Goal: Task Accomplishment & Management: Manage account settings

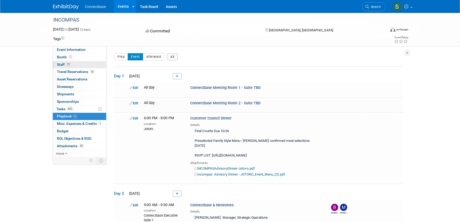
click at [65, 63] on span "Staff 11" at bounding box center [64, 64] width 14 height 4
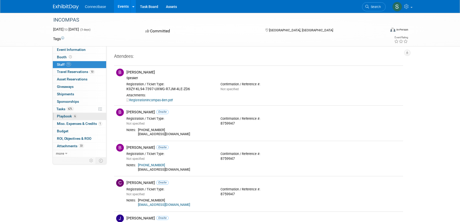
click at [60, 116] on span "Playbook 6" at bounding box center [67, 116] width 20 height 4
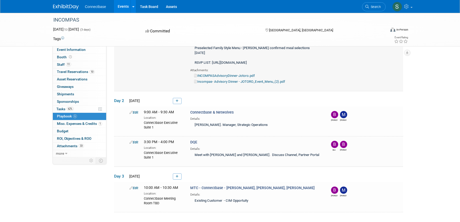
scroll to position [95, 0]
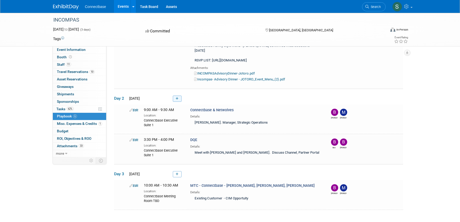
click at [177, 100] on icon at bounding box center [177, 98] width 3 height 3
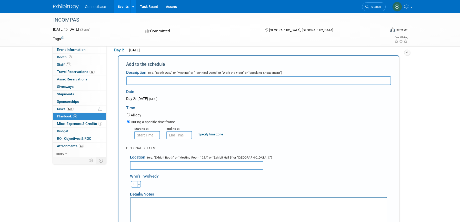
scroll to position [0, 0]
type input "Connectbase & Lightpath"
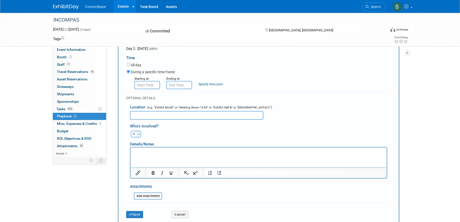
scroll to position [203, 0]
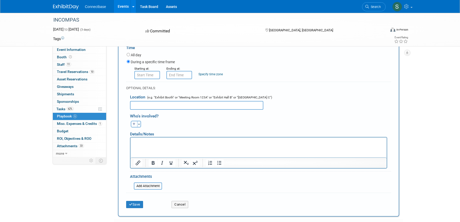
click at [147, 144] on html at bounding box center [259, 140] width 256 height 7
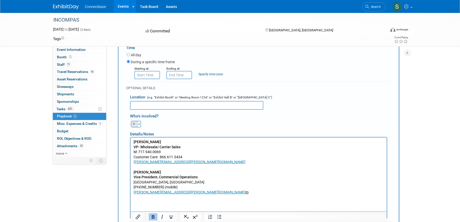
click at [134, 125] on icon "button" at bounding box center [134, 123] width 3 height 3
select select
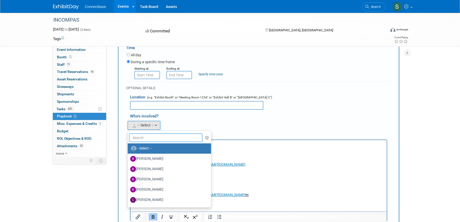
click at [140, 142] on input "text" at bounding box center [166, 137] width 74 height 9
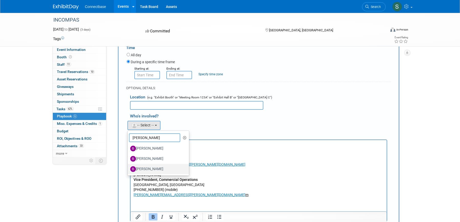
type input "[PERSON_NAME]"
click at [153, 173] on label "[PERSON_NAME]" at bounding box center [157, 169] width 54 height 8
click at [128, 170] on input "[PERSON_NAME]" at bounding box center [126, 167] width 3 height 3
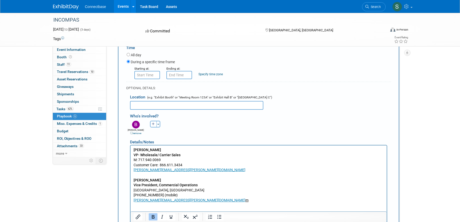
scroll to position [195, 0]
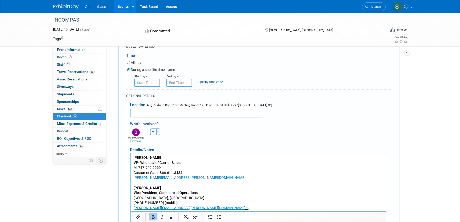
click at [185, 117] on input "text" at bounding box center [196, 112] width 133 height 9
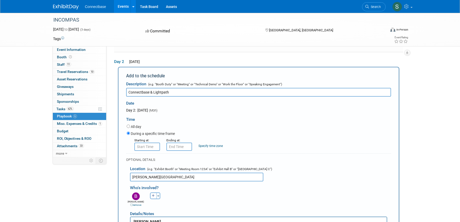
scroll to position [131, 0]
type input "[PERSON_NAME][GEOGRAPHIC_DATA]"
click at [142, 151] on input "8:00 AM" at bounding box center [147, 147] width 26 height 8
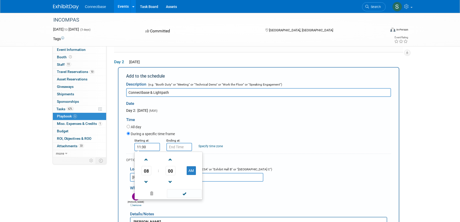
type input "11:30 AM"
click at [252, 149] on div "Starting at: 11:30 AM 08 : 00 AM 12 01 02 03 04 05 06 07 08 09 10 11 00 05 10 1…" at bounding box center [259, 143] width 272 height 13
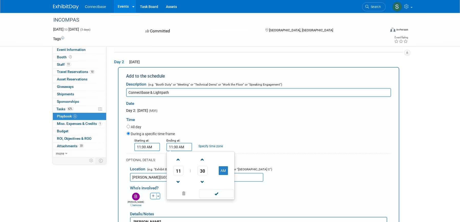
click at [176, 151] on input "11:30 AM" at bounding box center [179, 147] width 26 height 8
drag, startPoint x: 190, startPoint y: 155, endPoint x: 146, endPoint y: 155, distance: 43.9
click at [146, 151] on div "Starting at: 11:30 AM Ending at: 11:3120 AM 11 : 30 AM 12 01 02 03 04 05 06 07 …" at bounding box center [259, 143] width 272 height 13
type input "12:00 PM"
click at [275, 161] on form "Description (e.g. "Booth Duty" or "Meeting" or "Technical Demo" or "Work the Fl…" at bounding box center [258, 209] width 265 height 261
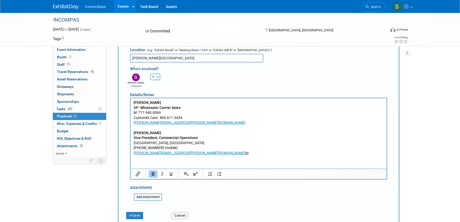
scroll to position [270, 0]
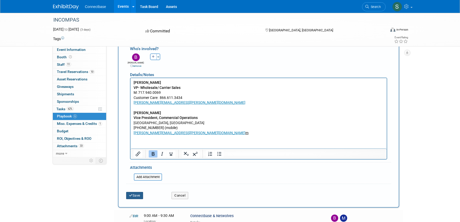
click at [137, 199] on button "Save" at bounding box center [134, 195] width 17 height 7
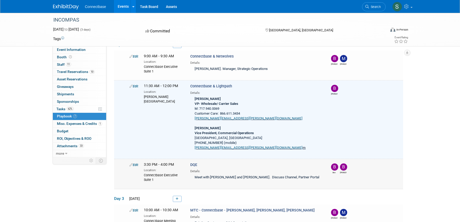
scroll to position [147, 0]
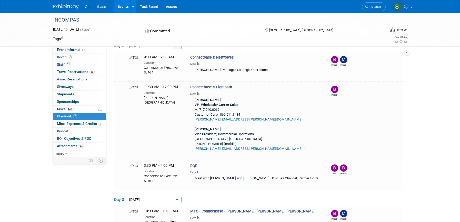
click at [178, 47] on icon at bounding box center [177, 45] width 3 height 3
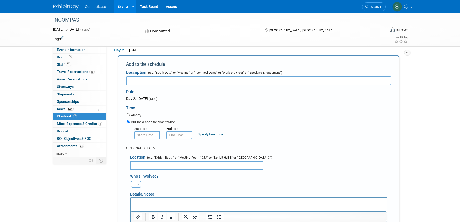
scroll to position [0, 0]
type input "E"
type input "Walk Time - [PERSON_NAME] to Lightpath Meeting at [PERSON_NAME][GEOGRAPHIC_DATA]"
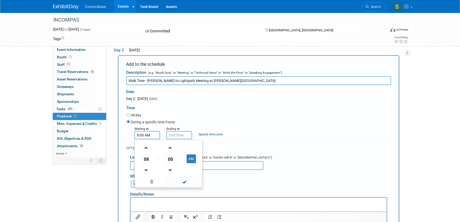
click at [144, 139] on input "8:00 AM" at bounding box center [147, 135] width 26 height 8
drag, startPoint x: 151, startPoint y: 144, endPoint x: 122, endPoint y: 144, distance: 29.7
click at [122, 144] on div "Add to the schedule Description (e.g. "Booth Duty" or "Meeting" or "Technical D…" at bounding box center [258, 162] width 281 height 215
type input "11:15 AM"
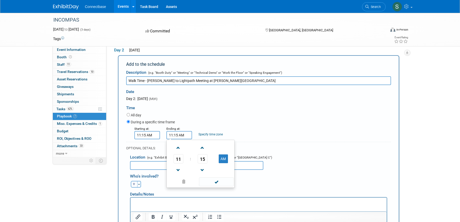
click at [178, 139] on input "11:15 AM" at bounding box center [179, 135] width 26 height 8
type input "11:30 AM"
click at [261, 139] on div "Starting at: 11:15 AM Ending at: 11:30 AM Specify time zone Time zone:" at bounding box center [259, 132] width 272 height 13
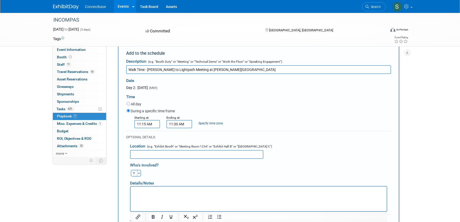
scroll to position [157, 0]
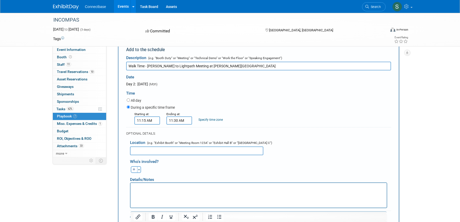
click at [149, 155] on input "text" at bounding box center [196, 150] width 133 height 9
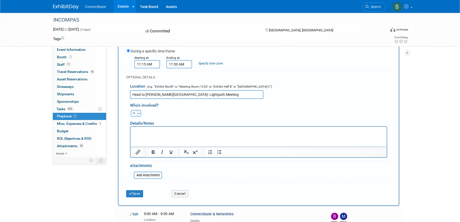
scroll to position [212, 0]
type input "Head to [PERSON_NAME][GEOGRAPHIC_DATA]- Lightpath Meeting"
click at [134, 116] on icon "button" at bounding box center [134, 114] width 3 height 3
select select
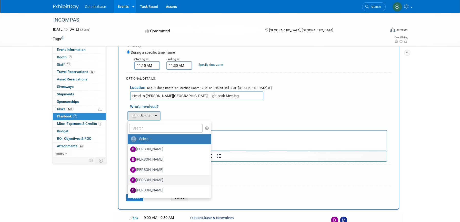
click at [146, 184] on label "[PERSON_NAME]" at bounding box center [168, 180] width 76 height 8
click at [128, 181] on input "[PERSON_NAME]" at bounding box center [126, 178] width 3 height 3
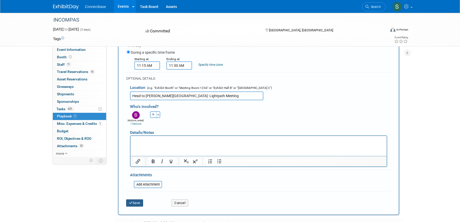
click at [137, 206] on button "Save" at bounding box center [134, 202] width 17 height 7
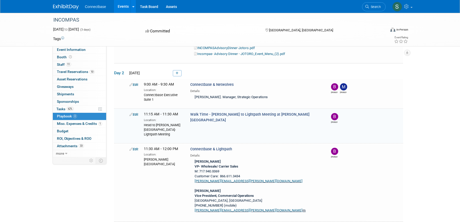
scroll to position [173, 0]
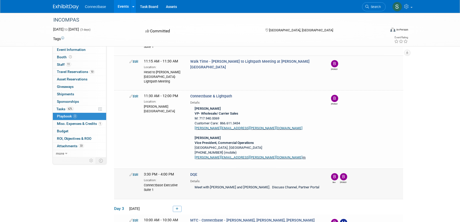
drag, startPoint x: 286, startPoint y: 154, endPoint x: 308, endPoint y: 186, distance: 38.1
click at [308, 186] on tbody "Day 1 [DATE] Edit All day Edit All day [PERSON_NAME]" at bounding box center [258, 68] width 289 height 351
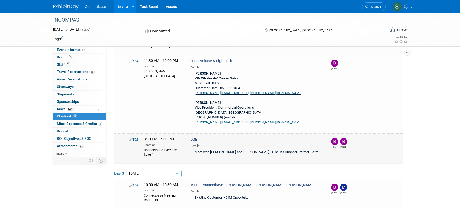
scroll to position [255, 0]
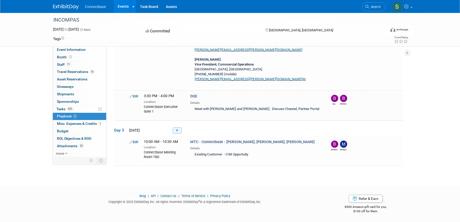
click at [178, 130] on icon at bounding box center [177, 130] width 3 height 3
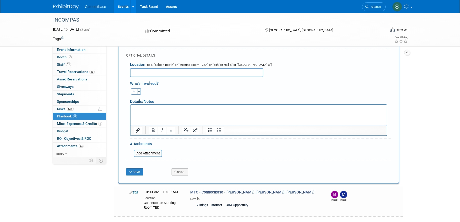
scroll to position [425, 0]
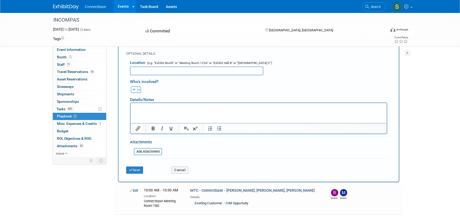
type input "Connectbase & KPowerNet/Kamo Power"
click at [168, 110] on html at bounding box center [259, 106] width 256 height 7
paste body "Rich Text Area. Press ALT-0 for help."
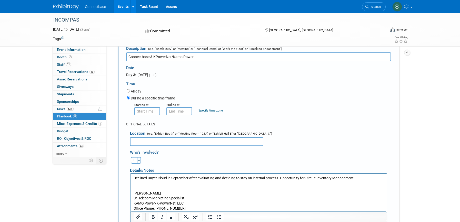
scroll to position [351, 0]
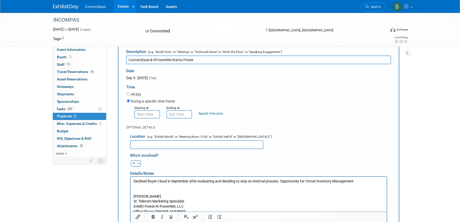
click at [150, 149] on input "text" at bounding box center [196, 144] width 133 height 9
type input "Connectbase Executive Suite 1"
click at [150, 118] on input "8:00 AM" at bounding box center [147, 114] width 26 height 8
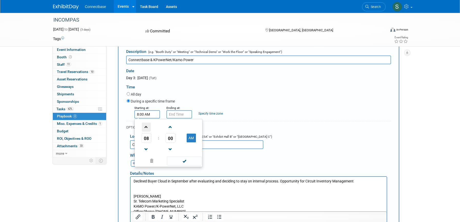
click at [145, 130] on span at bounding box center [146, 126] width 9 height 9
click at [146, 154] on span at bounding box center [146, 149] width 9 height 9
click at [171, 142] on span "00" at bounding box center [171, 137] width 10 height 9
click at [177, 145] on td "30" at bounding box center [176, 141] width 16 height 14
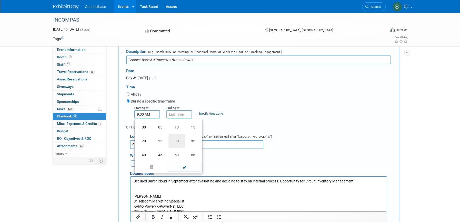
type input "9:30 AM"
click at [179, 117] on input "9:30 AM" at bounding box center [179, 114] width 26 height 8
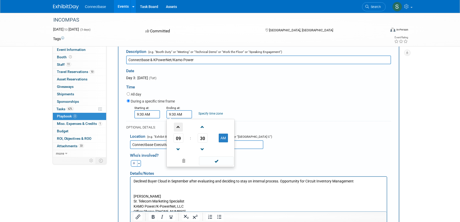
click at [179, 131] on span at bounding box center [178, 126] width 9 height 9
click at [203, 141] on span "30" at bounding box center [203, 137] width 10 height 9
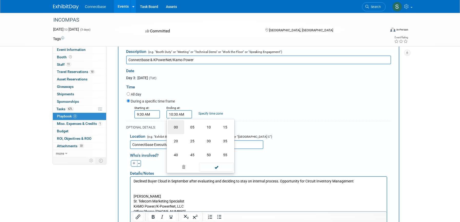
click at [174, 132] on td "00" at bounding box center [176, 127] width 16 height 14
type input "10:00 AM"
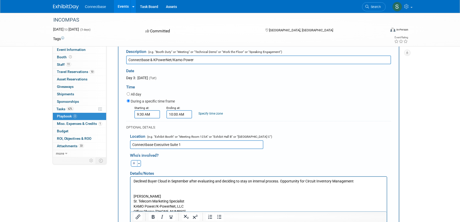
click at [308, 116] on div "Starting at: 9:30 AM Ending at: 10:00 AM Specify time zone Time zone:" at bounding box center [259, 111] width 272 height 13
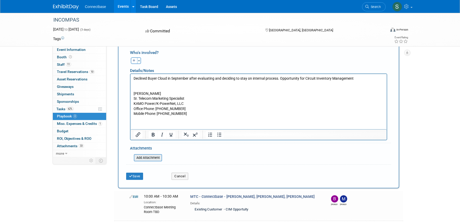
scroll to position [428, 0]
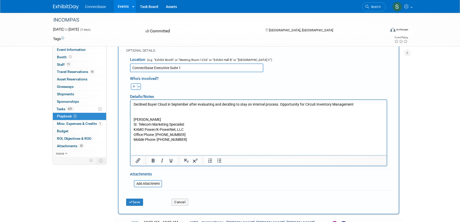
click at [135, 88] on icon "button" at bounding box center [134, 86] width 3 height 3
select select
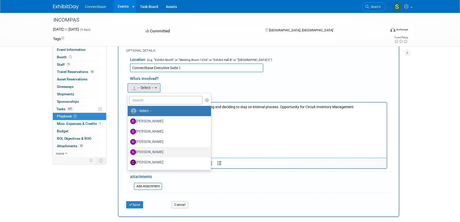
click at [144, 156] on label "[PERSON_NAME]" at bounding box center [168, 152] width 76 height 8
click at [128, 153] on input "[PERSON_NAME]" at bounding box center [126, 151] width 3 height 3
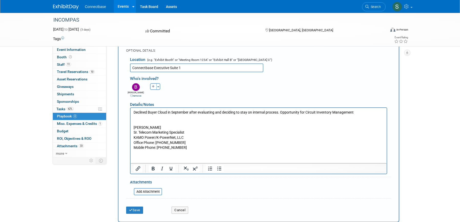
click at [189, 192] on div "Who's involved? Ben remove [PERSON_NAME] remove [PERSON_NAME] remove remove (me)" at bounding box center [258, 133] width 265 height 123
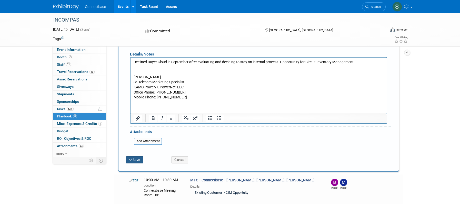
click at [138, 163] on button "Save" at bounding box center [134, 159] width 17 height 7
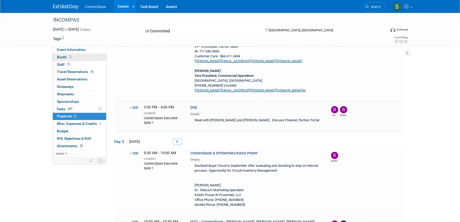
scroll to position [239, 0]
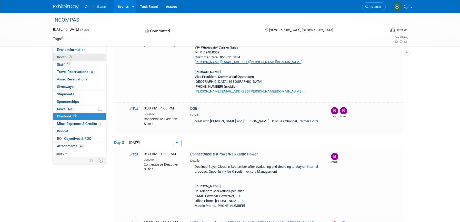
click at [61, 57] on span "Booth" at bounding box center [65, 57] width 16 height 4
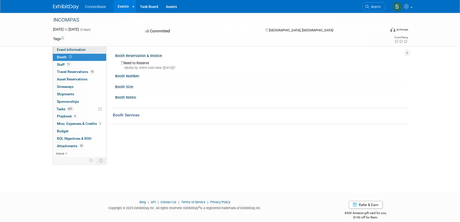
click at [67, 50] on span "Event Information" at bounding box center [71, 49] width 29 height 4
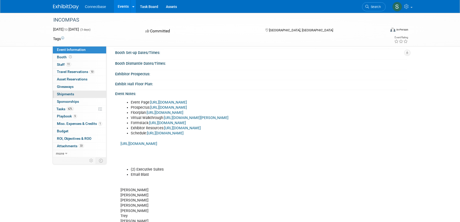
scroll to position [75, 0]
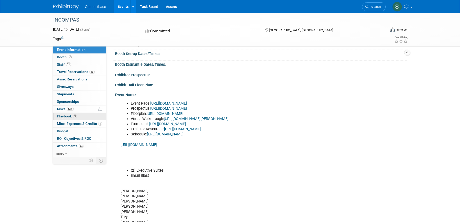
click at [64, 118] on span "Playbook 9" at bounding box center [67, 116] width 20 height 4
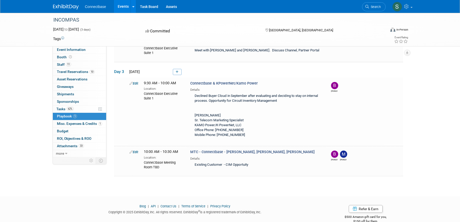
scroll to position [310, 0]
